Goal: Task Accomplishment & Management: Manage account settings

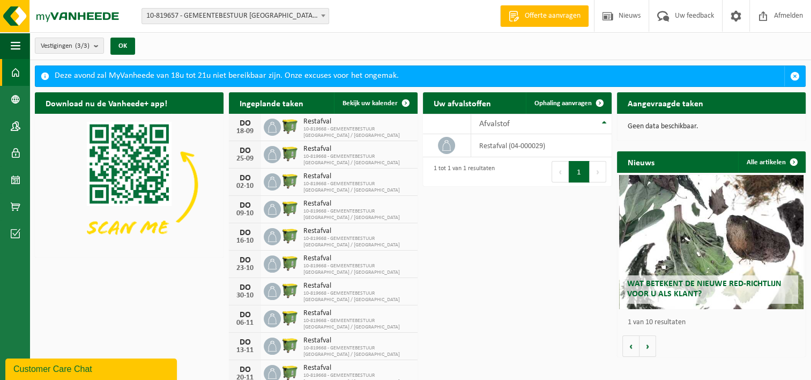
click at [273, 128] on icon at bounding box center [272, 127] width 11 height 11
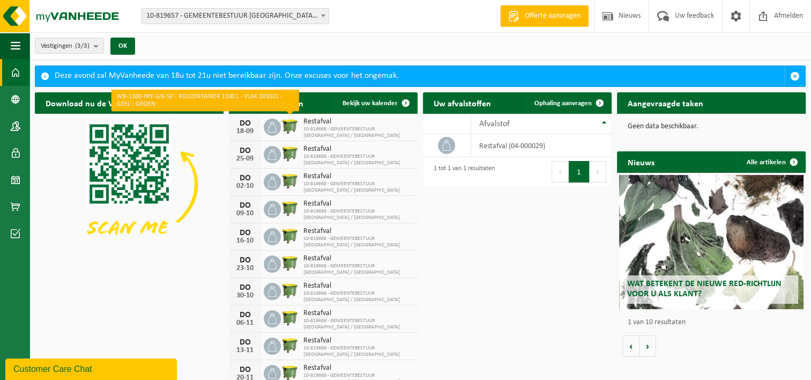
click at [290, 124] on img at bounding box center [290, 126] width 18 height 18
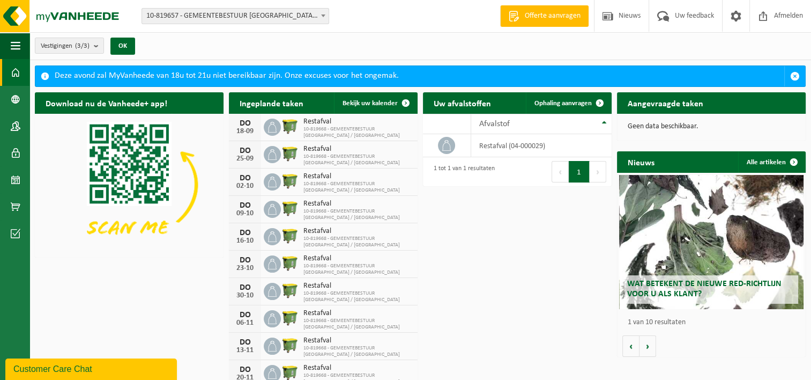
click at [290, 124] on img at bounding box center [290, 126] width 18 height 18
click at [17, 178] on span at bounding box center [16, 179] width 10 height 27
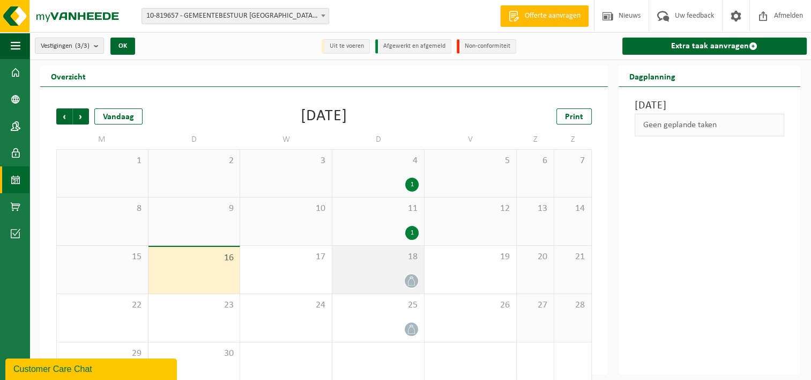
click at [411, 277] on icon at bounding box center [411, 280] width 9 height 9
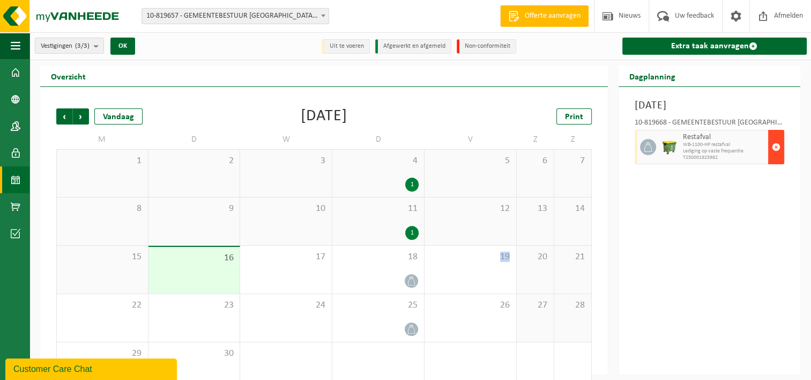
click at [778, 146] on span "button" at bounding box center [776, 146] width 9 height 21
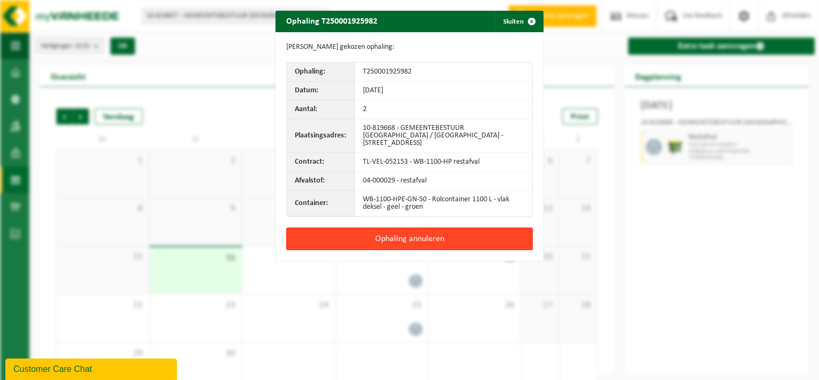
click at [412, 234] on button "Ophaling annuleren" at bounding box center [409, 238] width 247 height 23
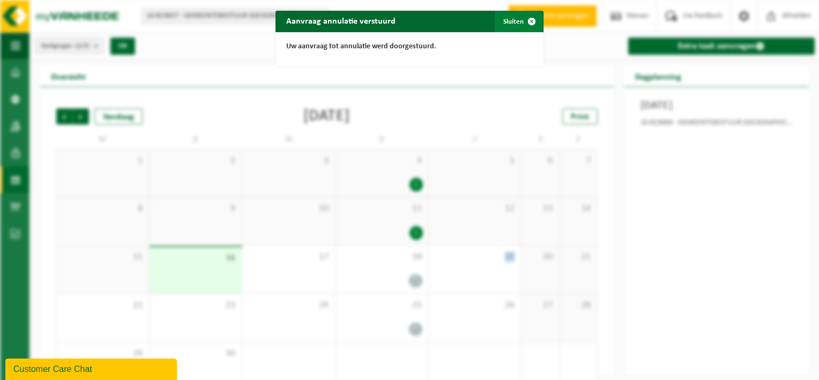
click at [528, 20] on span "button" at bounding box center [531, 21] width 21 height 21
